Goal: Check status: Check status

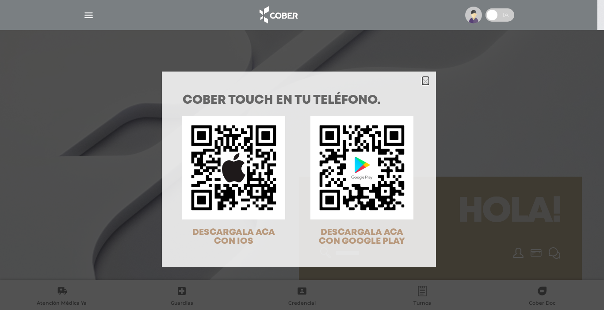
click at [425, 79] on icon "Close" at bounding box center [425, 81] width 7 height 7
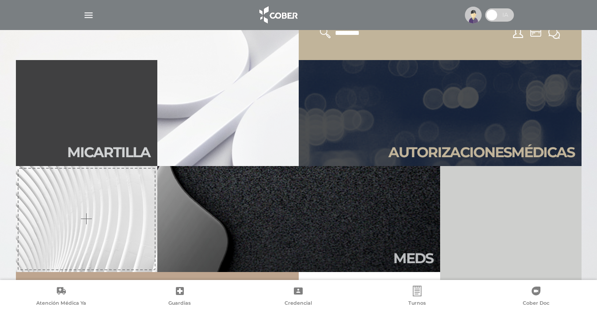
scroll to position [222, 0]
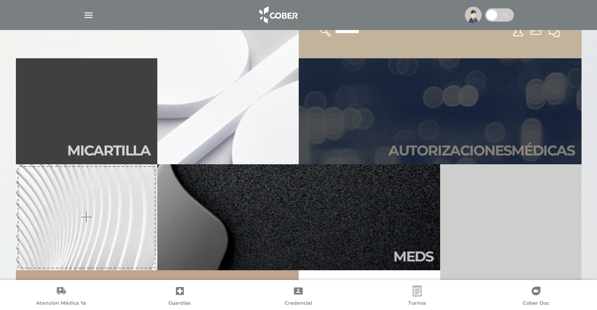
click at [503, 139] on link "Autori zaciones médicas" at bounding box center [440, 111] width 283 height 106
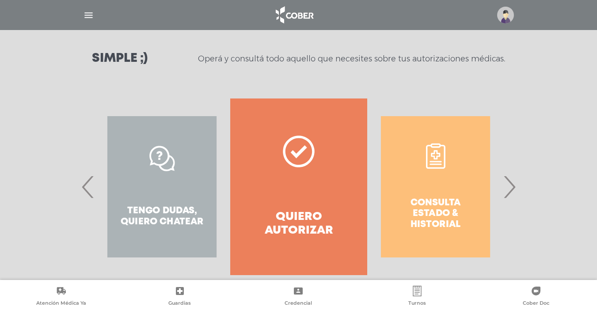
scroll to position [134, 0]
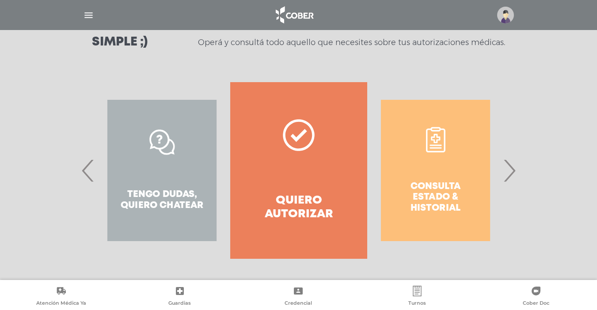
click at [515, 170] on span "›" at bounding box center [509, 171] width 17 height 48
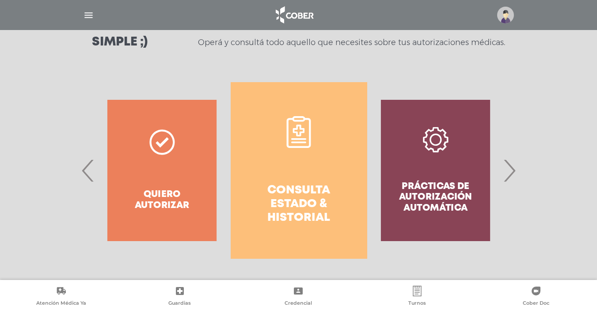
click at [289, 205] on h4 "Consulta estado & historial" at bounding box center [299, 205] width 105 height 42
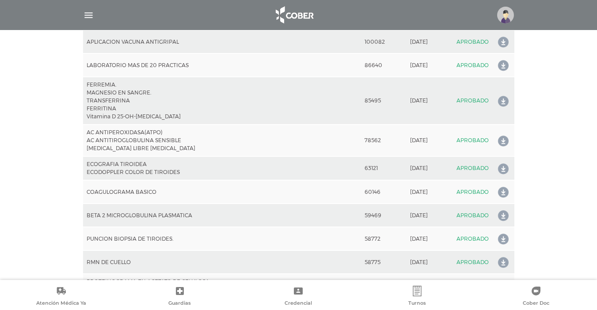
scroll to position [1907, 0]
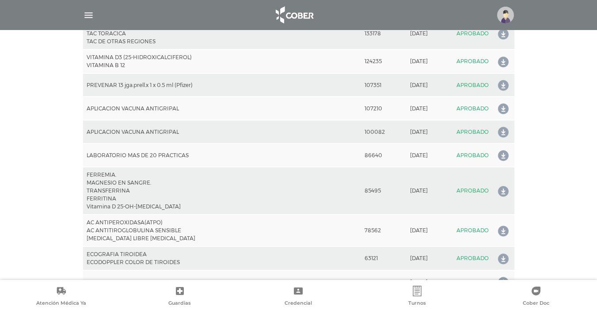
drag, startPoint x: 591, startPoint y: 98, endPoint x: 591, endPoint y: 80, distance: 18.1
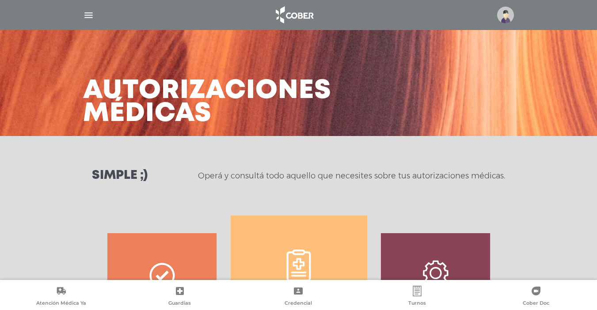
scroll to position [271, 0]
